Goal: Transaction & Acquisition: Purchase product/service

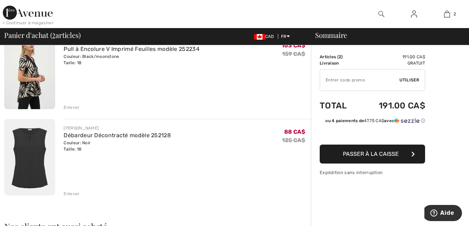
scroll to position [35, 0]
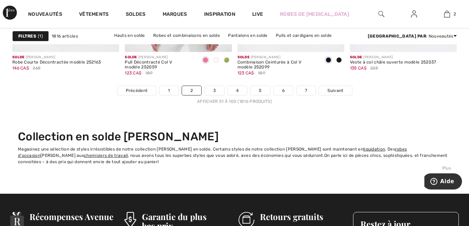
scroll to position [3129, 0]
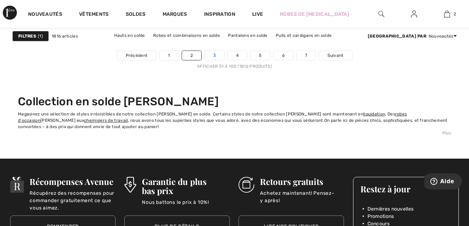
click at [214, 53] on link "3" at bounding box center [214, 55] width 19 height 9
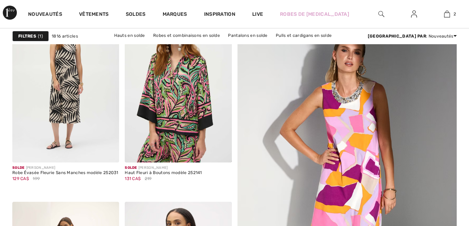
checkbox input "true"
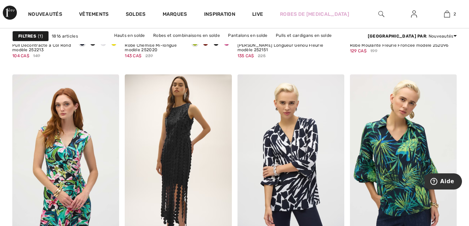
scroll to position [703, 0]
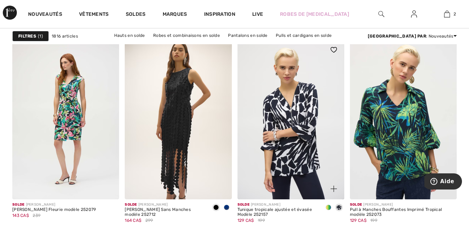
click at [330, 207] on span at bounding box center [329, 208] width 6 height 6
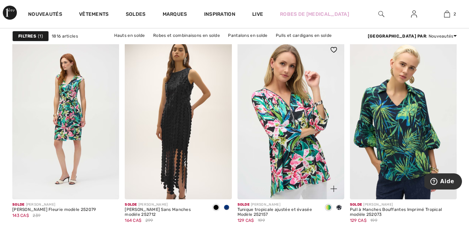
click at [340, 207] on span at bounding box center [339, 208] width 6 height 6
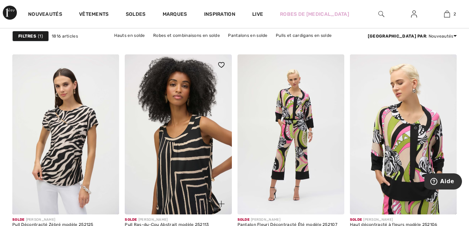
scroll to position [2566, 0]
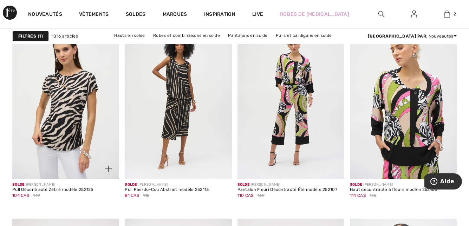
click at [107, 167] on img at bounding box center [108, 169] width 6 height 6
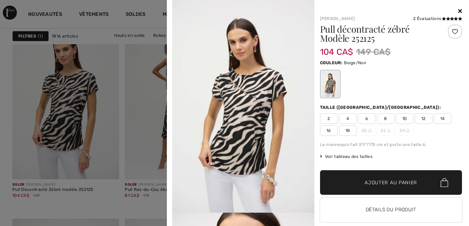
click at [458, 10] on icon at bounding box center [460, 11] width 4 height 6
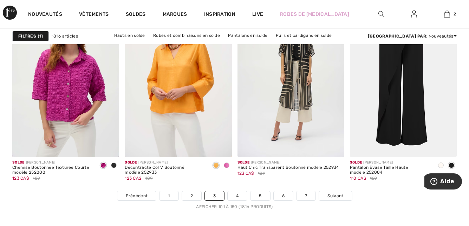
scroll to position [3023, 0]
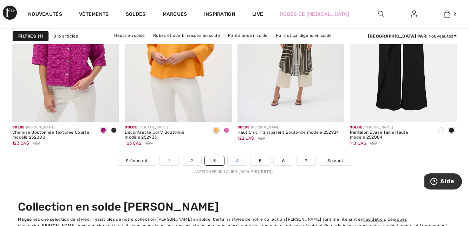
click at [239, 159] on link "4" at bounding box center [237, 160] width 19 height 9
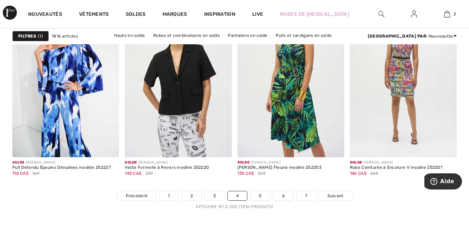
scroll to position [3023, 0]
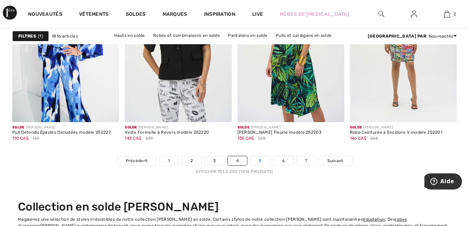
click at [264, 159] on link "5" at bounding box center [260, 160] width 19 height 9
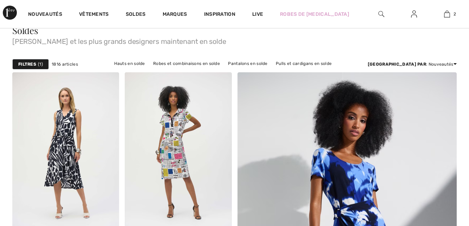
checkbox input "true"
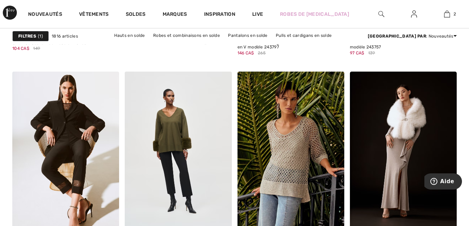
scroll to position [2074, 0]
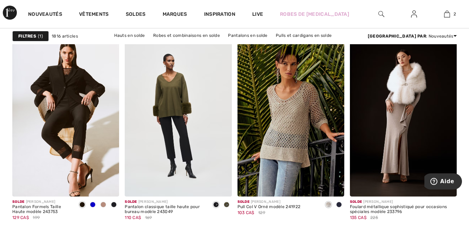
click at [324, 178] on div at bounding box center [329, 182] width 29 height 29
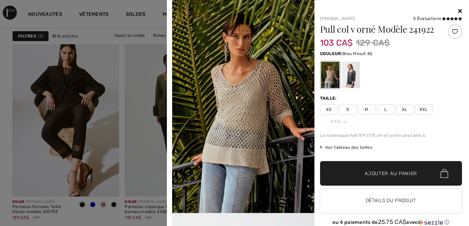
click at [347, 76] on div at bounding box center [350, 75] width 18 height 26
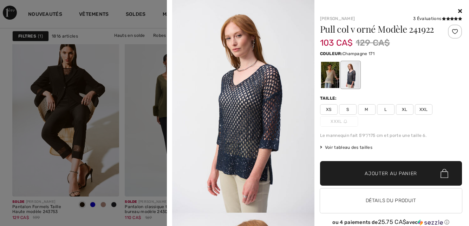
click at [325, 79] on div at bounding box center [330, 75] width 18 height 26
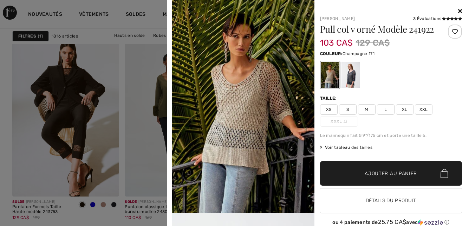
click at [458, 10] on icon at bounding box center [460, 11] width 4 height 6
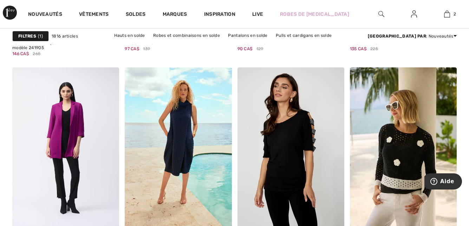
scroll to position [2953, 0]
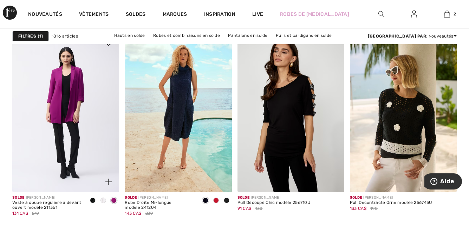
click at [103, 199] on span at bounding box center [104, 201] width 6 height 6
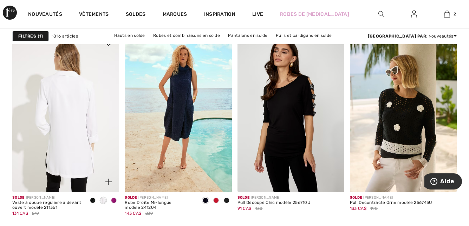
click at [64, 162] on img at bounding box center [65, 112] width 107 height 160
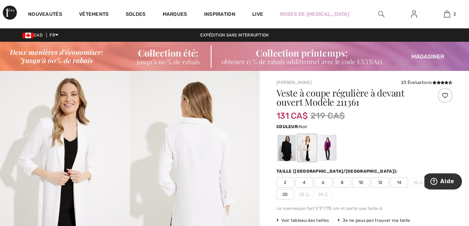
click at [289, 152] on div at bounding box center [287, 148] width 18 height 26
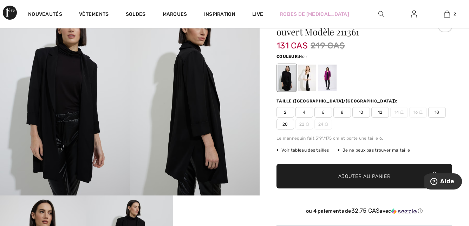
scroll to position [35, 0]
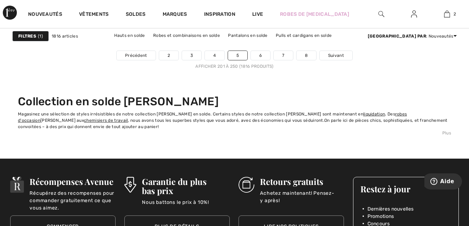
scroll to position [3023, 0]
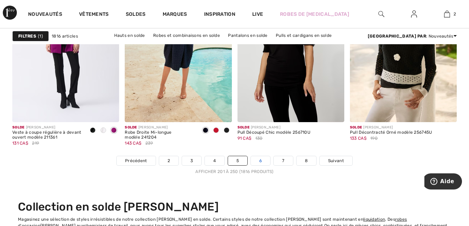
click at [265, 160] on link "6" at bounding box center [260, 160] width 19 height 9
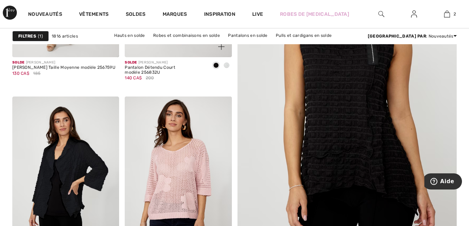
scroll to position [316, 0]
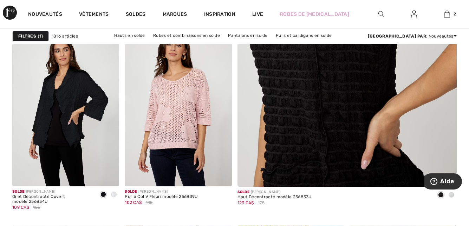
click at [333, 136] on img at bounding box center [346, 23] width 263 height 395
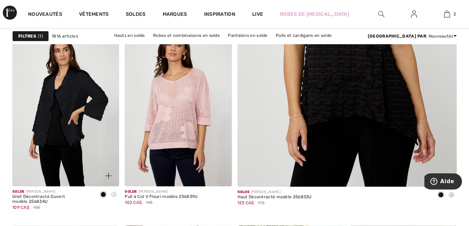
click at [113, 194] on span at bounding box center [114, 195] width 6 height 6
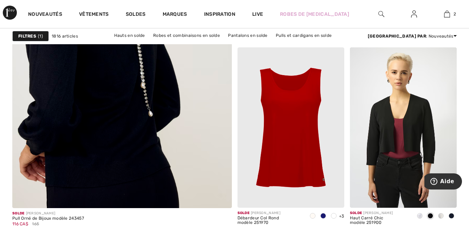
scroll to position [1898, 0]
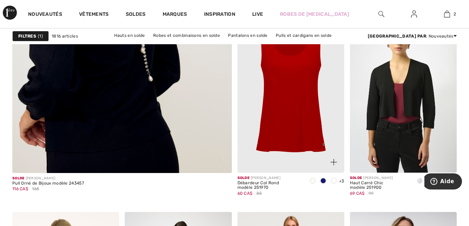
click at [296, 139] on img at bounding box center [291, 92] width 107 height 160
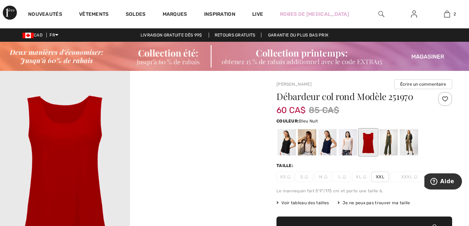
click at [326, 144] on div at bounding box center [328, 143] width 18 height 26
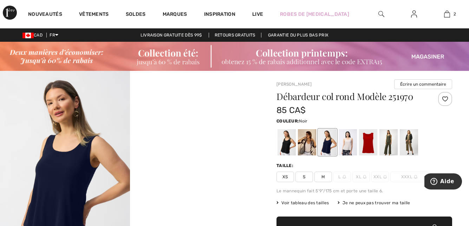
click at [284, 146] on div at bounding box center [287, 143] width 18 height 26
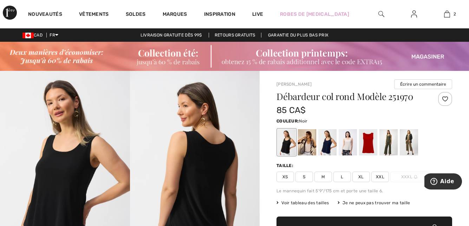
scroll to position [35, 0]
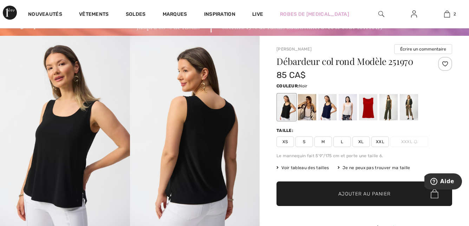
click at [321, 167] on span "Voir tableau des tailles" at bounding box center [303, 168] width 53 height 6
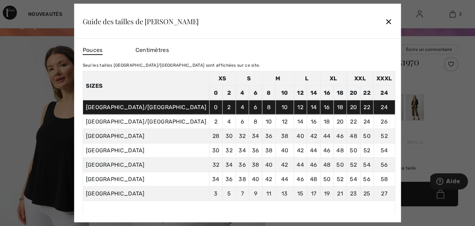
click at [385, 19] on div "✕" at bounding box center [388, 21] width 7 height 15
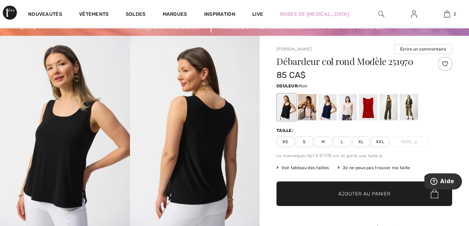
click at [380, 141] on span "XXL" at bounding box center [381, 142] width 18 height 11
click at [366, 194] on span "Ajouter au panier" at bounding box center [365, 194] width 52 height 7
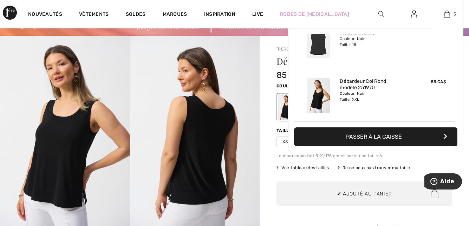
scroll to position [0, 0]
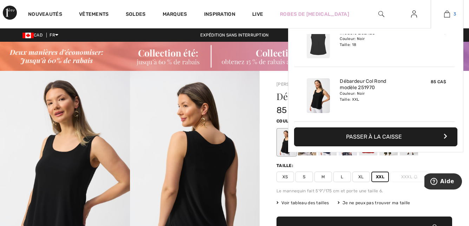
click at [447, 14] on img at bounding box center [447, 14] width 6 height 8
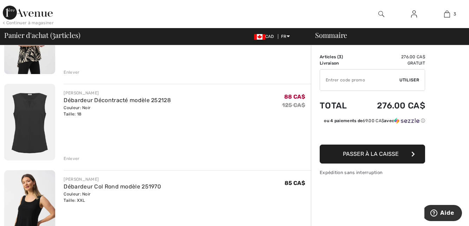
scroll to position [35, 0]
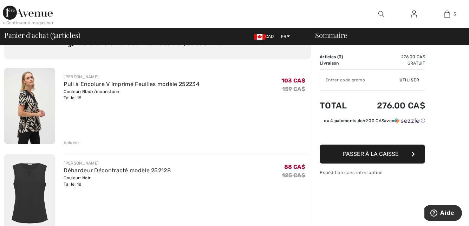
click at [70, 142] on div "Enlever" at bounding box center [72, 143] width 16 height 6
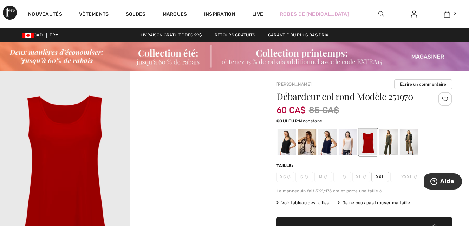
click at [349, 144] on div at bounding box center [348, 143] width 18 height 26
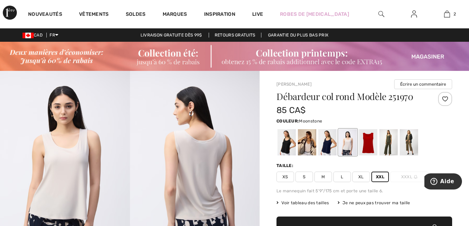
scroll to position [35, 0]
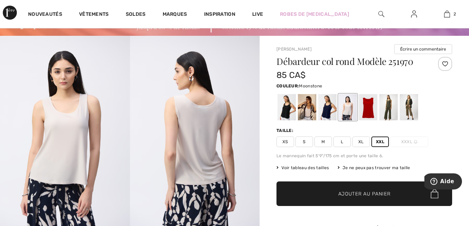
click at [380, 141] on span "XXL" at bounding box center [381, 142] width 18 height 11
click at [361, 194] on span "Ajouter au panier" at bounding box center [365, 194] width 52 height 7
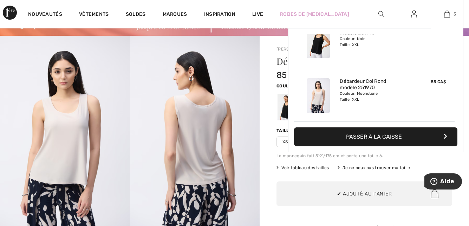
scroll to position [0, 0]
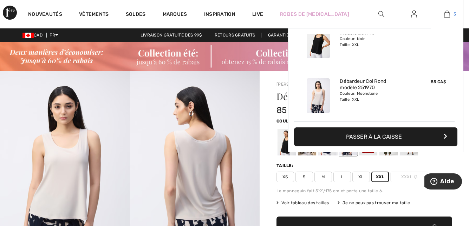
click at [445, 14] on img at bounding box center [447, 14] width 6 height 8
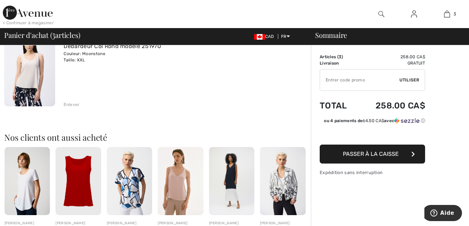
scroll to position [281, 0]
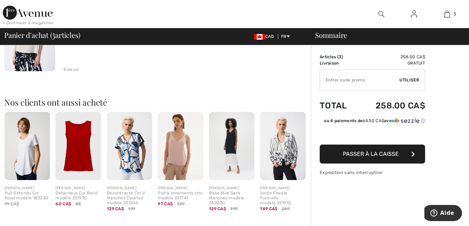
click at [26, 171] on img at bounding box center [27, 146] width 45 height 68
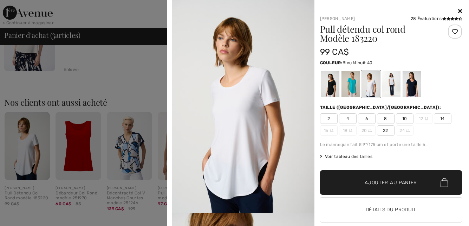
click at [405, 88] on div at bounding box center [412, 84] width 18 height 26
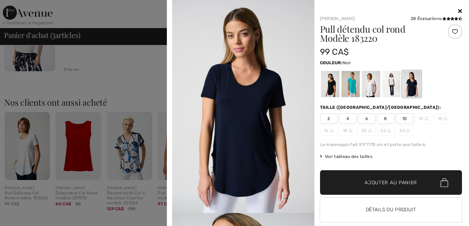
click at [327, 88] on div at bounding box center [330, 84] width 18 height 26
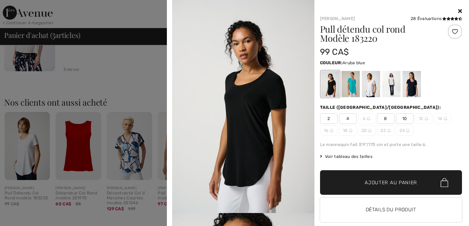
click at [350, 89] on div at bounding box center [350, 84] width 18 height 26
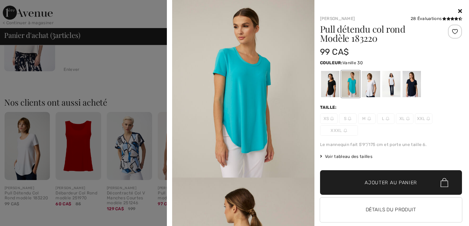
click at [368, 87] on div at bounding box center [371, 84] width 18 height 26
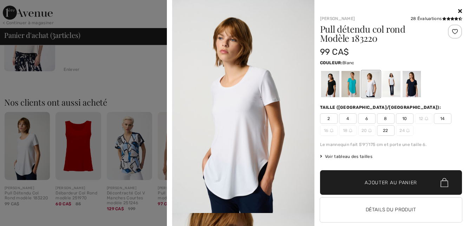
click at [390, 84] on div at bounding box center [391, 84] width 18 height 26
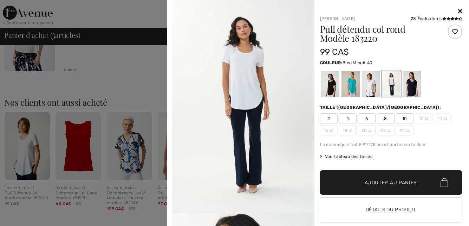
click at [409, 86] on div at bounding box center [412, 84] width 18 height 26
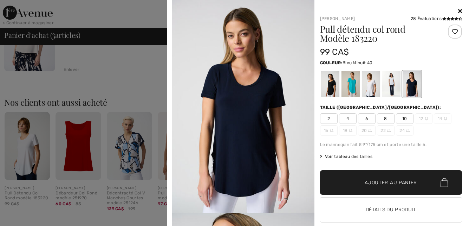
click at [458, 9] on icon at bounding box center [460, 11] width 4 height 6
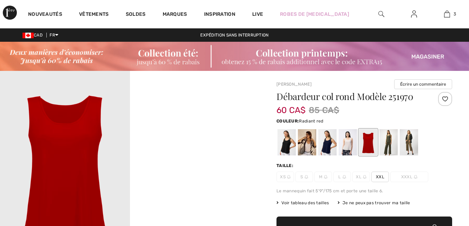
checkbox input "true"
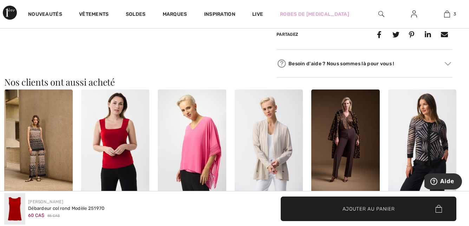
scroll to position [422, 0]
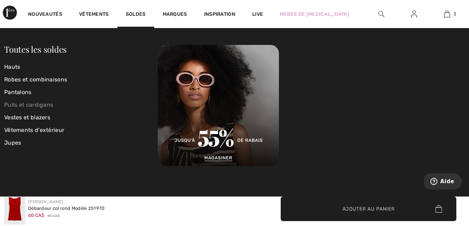
click at [41, 106] on link "Pulls et cardigans" at bounding box center [81, 105] width 154 height 13
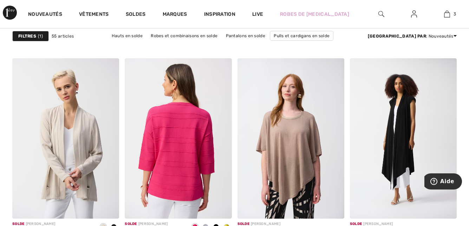
scroll to position [984, 0]
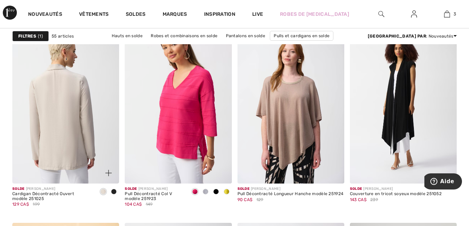
click at [76, 140] on img at bounding box center [65, 103] width 107 height 160
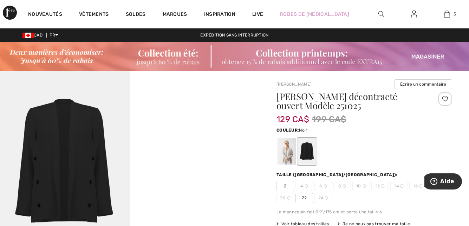
scroll to position [70, 0]
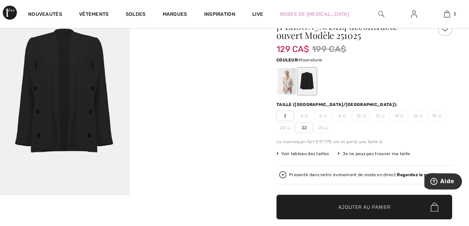
click at [287, 82] on div at bounding box center [287, 82] width 18 height 26
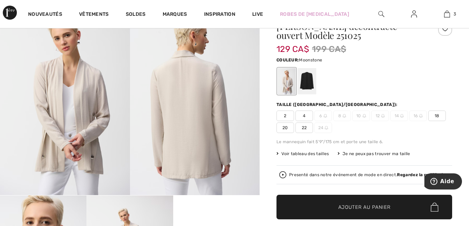
click at [314, 154] on span "Voir tableau des tailles" at bounding box center [303, 154] width 53 height 6
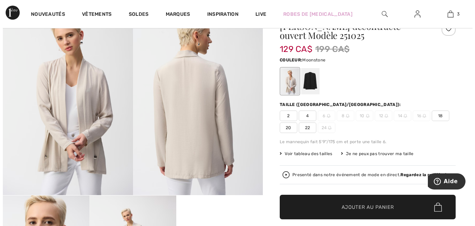
scroll to position [71, 0]
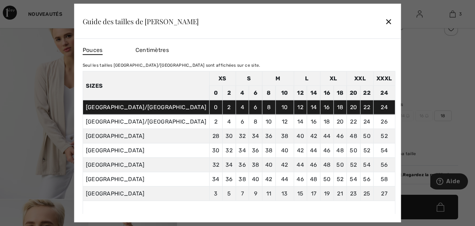
click at [385, 19] on div "✕" at bounding box center [388, 21] width 7 height 15
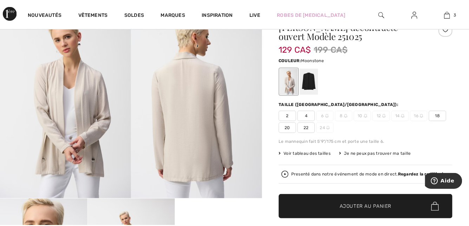
scroll to position [70, 0]
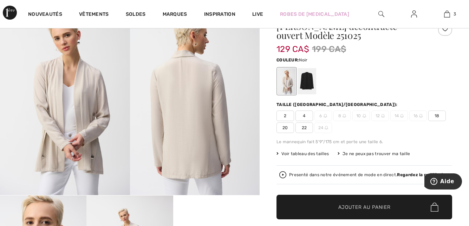
click at [310, 82] on div at bounding box center [307, 82] width 18 height 26
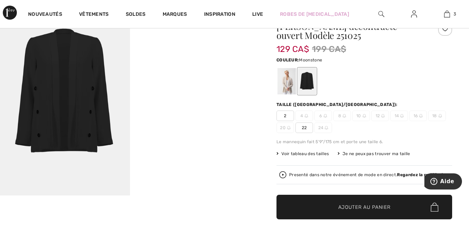
click at [288, 85] on div at bounding box center [287, 82] width 18 height 26
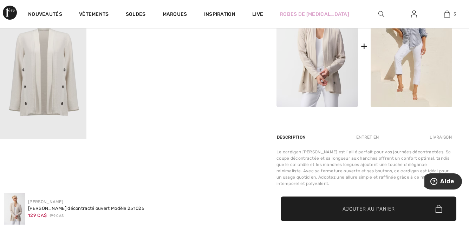
scroll to position [422, 0]
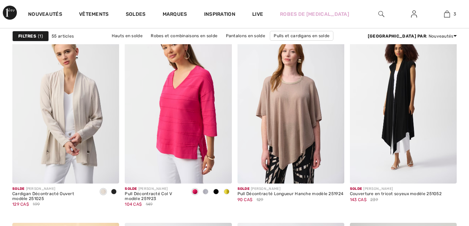
checkbox input "true"
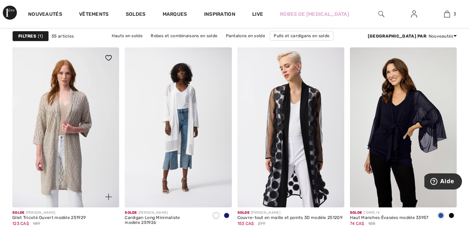
scroll to position [1195, 0]
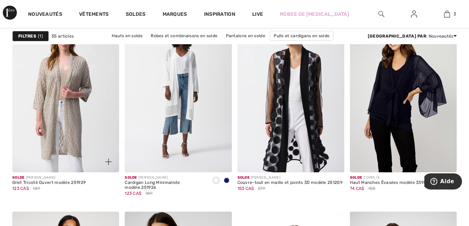
click at [73, 124] on img at bounding box center [65, 92] width 107 height 160
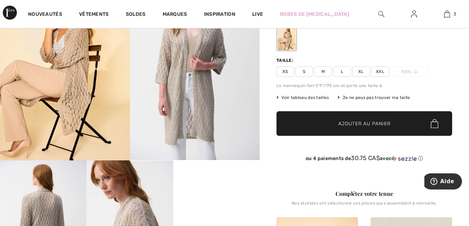
scroll to position [70, 0]
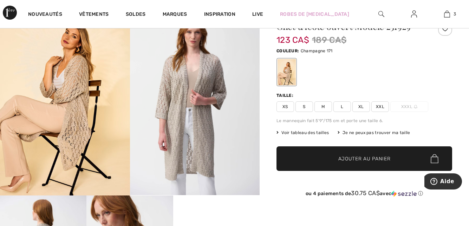
drag, startPoint x: 379, startPoint y: 105, endPoint x: 281, endPoint y: 126, distance: 100.7
click at [379, 105] on span "XXL" at bounding box center [381, 107] width 18 height 11
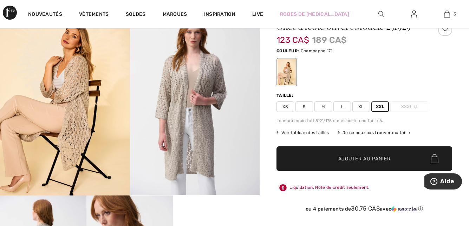
click at [367, 157] on span "Ajouter au panier" at bounding box center [365, 158] width 52 height 7
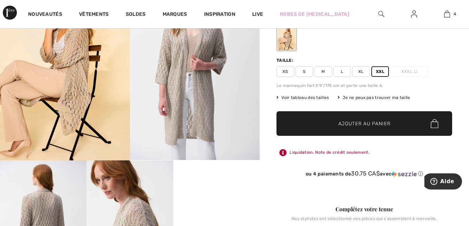
scroll to position [141, 0]
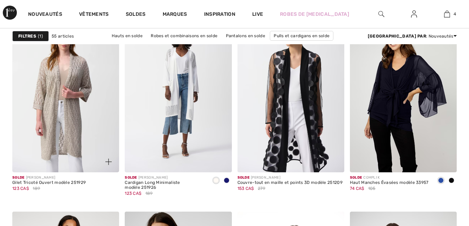
checkbox input "true"
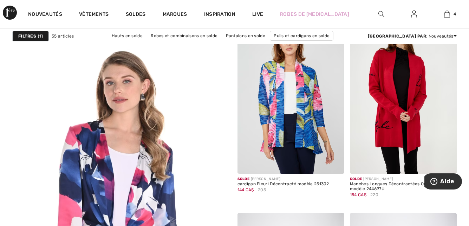
scroll to position [1723, 0]
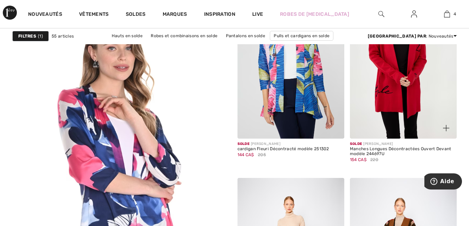
click at [417, 147] on div "Manches Longues Décontractées Ouvert Devant modèle 244697U" at bounding box center [403, 152] width 107 height 10
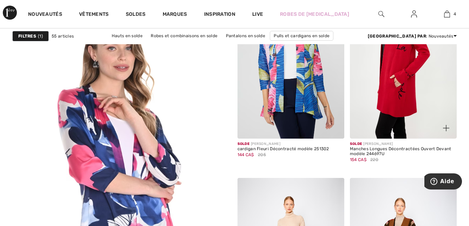
click at [407, 96] on img at bounding box center [403, 59] width 107 height 160
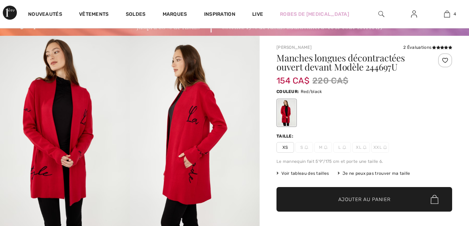
checkbox input "true"
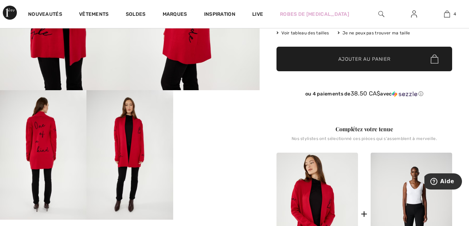
scroll to position [211, 0]
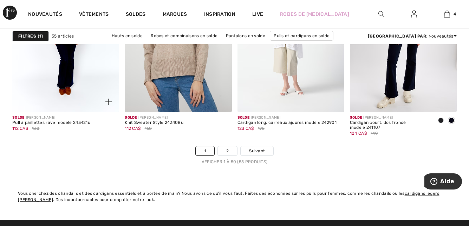
scroll to position [3058, 0]
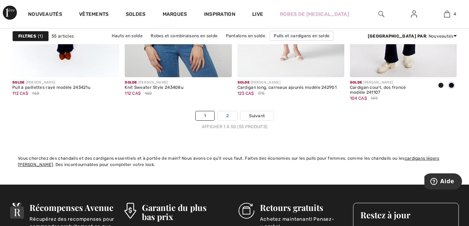
click at [227, 115] on link "2" at bounding box center [227, 115] width 19 height 9
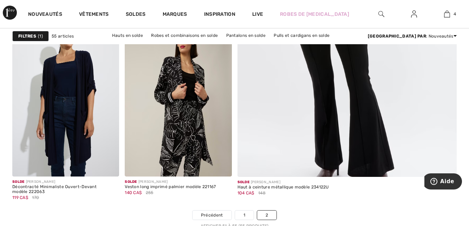
scroll to position [387, 0]
